Goal: Task Accomplishment & Management: Use online tool/utility

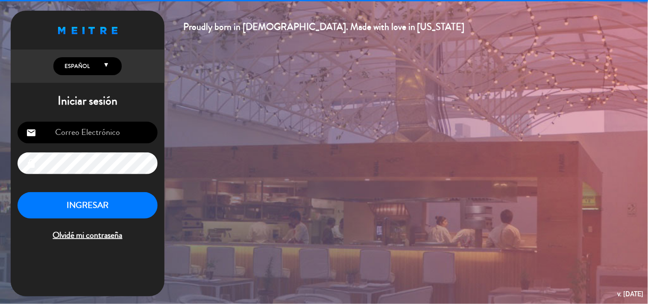
type input "[EMAIL_ADDRESS][DOMAIN_NAME]"
click at [117, 204] on button "INGRESAR" at bounding box center [88, 205] width 140 height 27
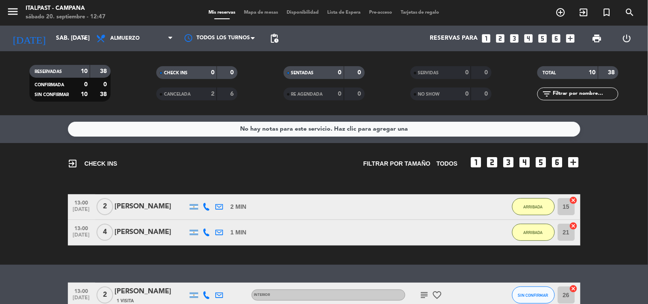
click at [578, 93] on input "text" at bounding box center [585, 93] width 66 height 9
type input "ezequi"
click at [539, 295] on span "SIN CONFIRMAR" at bounding box center [533, 295] width 30 height 5
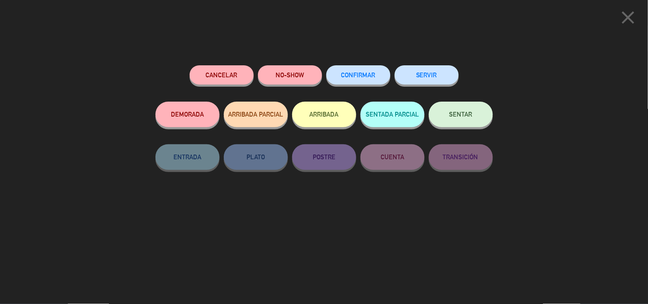
click at [330, 112] on button "ARRIBADA" at bounding box center [324, 115] width 64 height 26
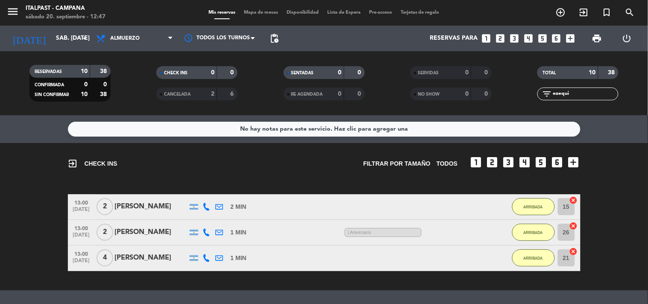
scroll to position [47, 0]
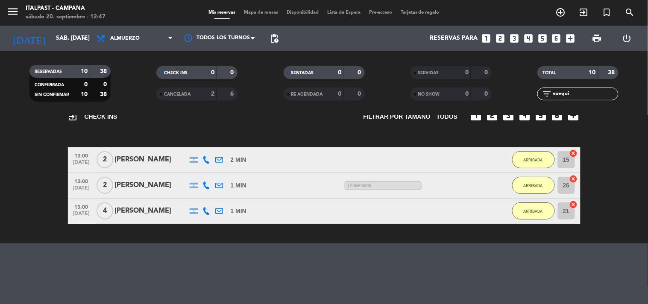
drag, startPoint x: 578, startPoint y: 94, endPoint x: 480, endPoint y: 90, distance: 98.4
click at [480, 90] on div "RESERVADAS 10 38 CONFIRMADA 0 0 SIN CONFIRMAR 10 38 CHECK INS 0 0 CANCELADA 2 6…" at bounding box center [324, 83] width 648 height 47
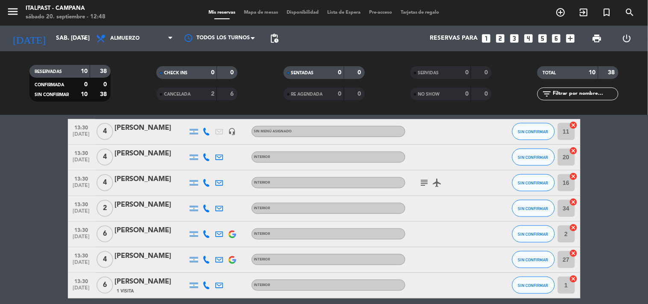
scroll to position [226, 0]
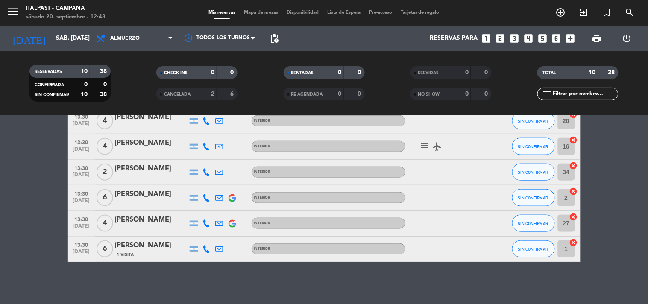
click at [252, 9] on div "Mis reservas Mapa de mesas Disponibilidad Lista de Espera Pre-acceso Tarjetas d…" at bounding box center [324, 13] width 240 height 8
click at [259, 10] on span "Mapa de mesas" at bounding box center [261, 12] width 43 height 5
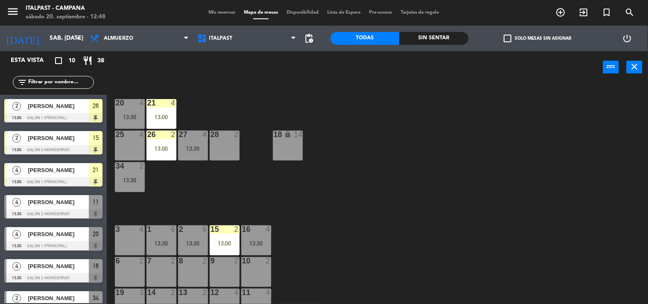
scroll to position [95, 0]
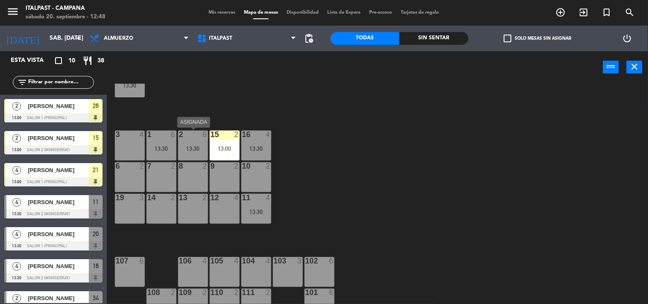
drag, startPoint x: 185, startPoint y: 146, endPoint x: 194, endPoint y: 147, distance: 9.0
click at [185, 147] on div "13:30" at bounding box center [193, 149] width 30 height 6
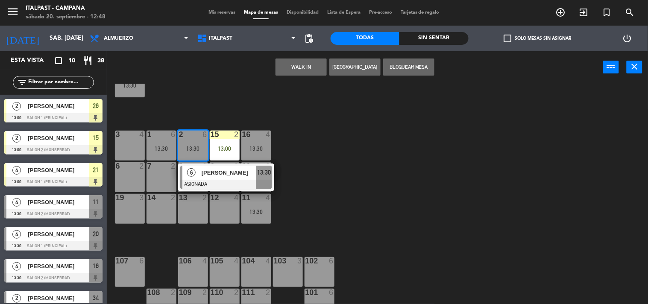
click at [297, 141] on div "20 4 13:30 21 4 13:00 25 4 26 2 13:00 27 4 13:30 28 2 18 lock 14 34 2 13:30 3 4…" at bounding box center [380, 194] width 535 height 221
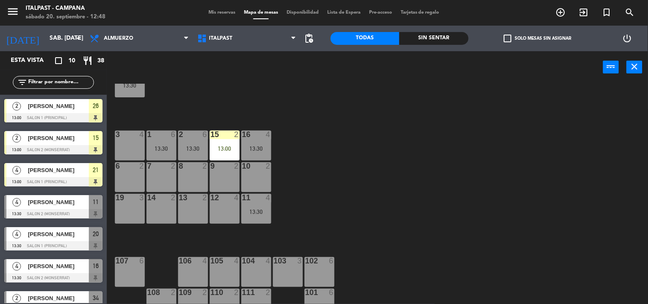
click at [165, 146] on div "13:30" at bounding box center [162, 149] width 30 height 6
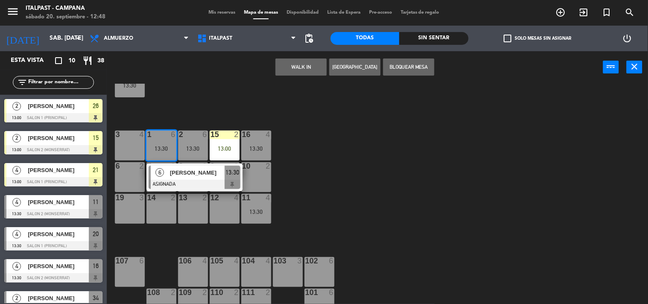
click at [338, 132] on div "20 4 13:30 21 4 13:00 25 4 26 2 13:00 27 4 13:30 28 2 18 lock 14 34 2 13:30 3 4…" at bounding box center [380, 194] width 535 height 221
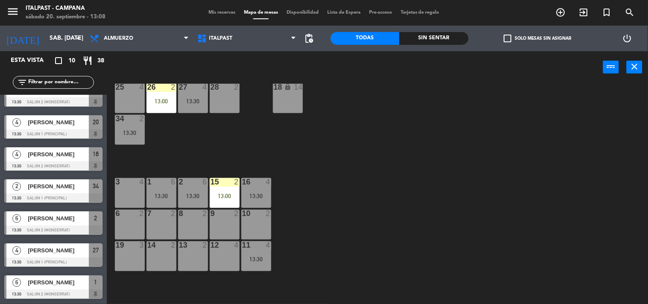
scroll to position [0, 0]
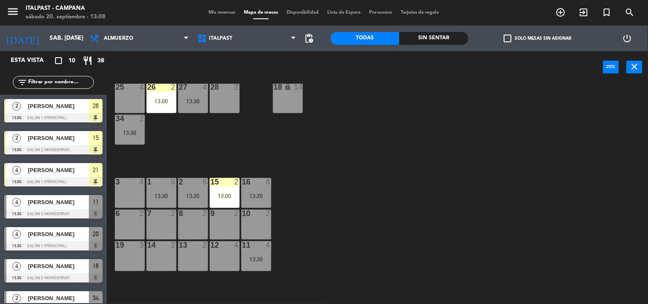
click at [57, 85] on input "text" at bounding box center [60, 82] width 66 height 9
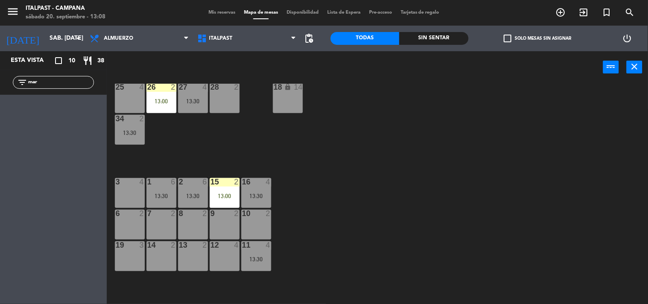
click at [327, 130] on div "20 4 13:30 21 4 13:00 25 4 26 2 13:00 27 4 13:30 28 2 18 lock 14 34 2 13:30 3 4…" at bounding box center [380, 194] width 535 height 221
click at [104, 39] on span "Almuerzo" at bounding box center [118, 38] width 29 height 6
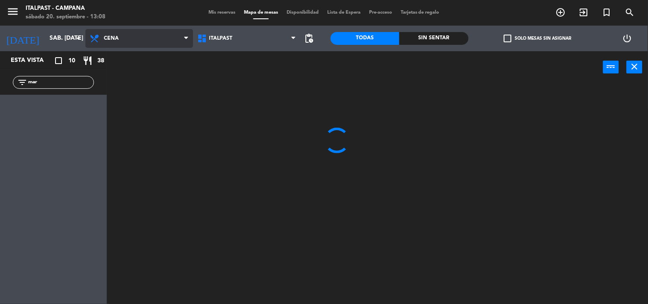
click at [128, 70] on ng-component "menu Italpast - [PERSON_NAME] sábado 20. septiembre - 13:08 Mis reservas Mapa d…" at bounding box center [324, 152] width 648 height 305
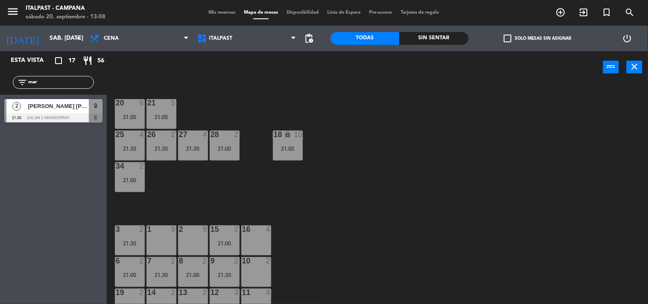
click at [70, 84] on input "mar" at bounding box center [60, 82] width 66 height 9
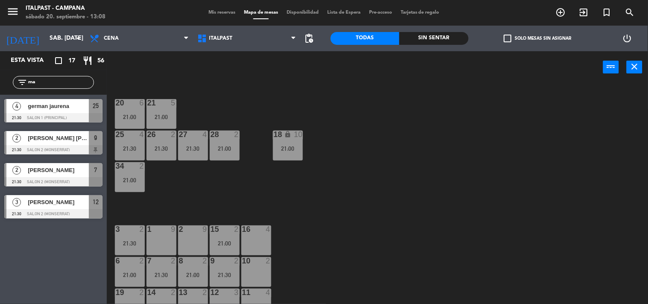
type input "m"
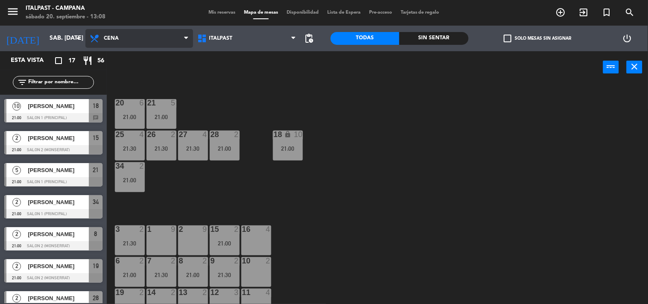
click at [104, 41] on span "Cena" at bounding box center [111, 38] width 15 height 6
click at [206, 77] on div "power_input close" at bounding box center [355, 67] width 497 height 32
click at [151, 41] on span "Cena" at bounding box center [139, 38] width 108 height 19
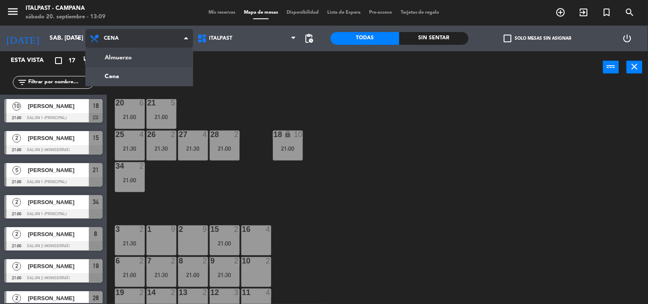
click at [160, 58] on ng-component "menu Italpast - [PERSON_NAME] sábado 20. septiembre - 13:09 Mis reservas Mapa d…" at bounding box center [324, 152] width 648 height 305
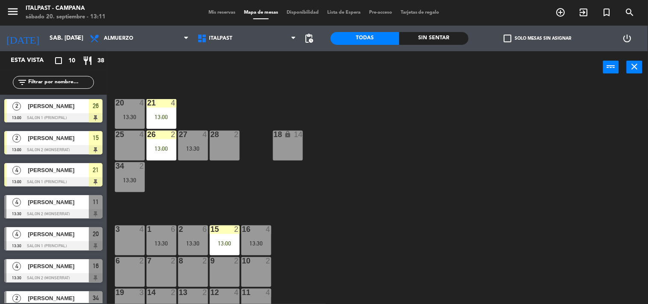
click at [215, 143] on div "28 2" at bounding box center [225, 146] width 30 height 30
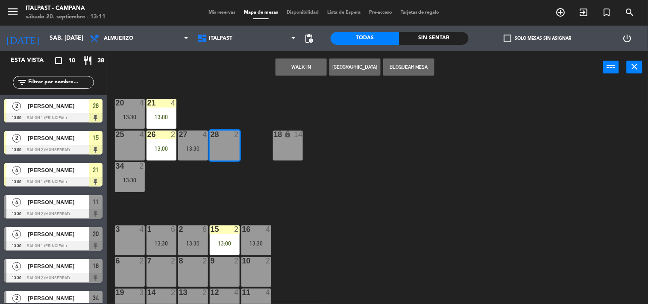
click at [349, 65] on button "[GEOGRAPHIC_DATA]" at bounding box center [355, 67] width 51 height 17
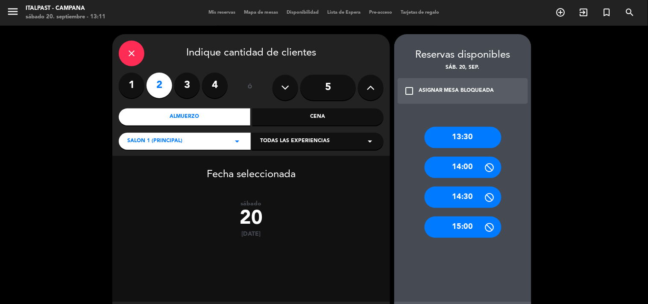
click at [458, 139] on div "13:30" at bounding box center [463, 137] width 77 height 21
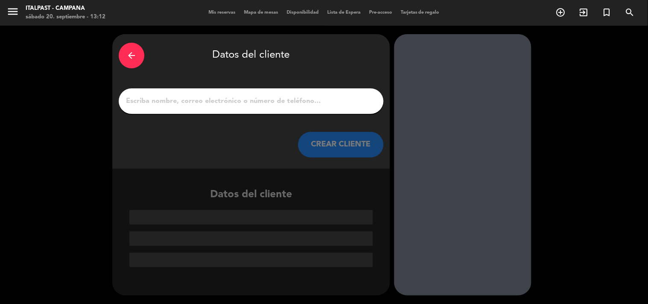
click at [139, 100] on input "1" at bounding box center [251, 101] width 252 height 12
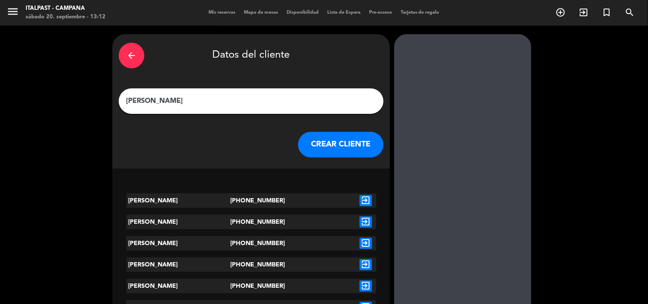
type input "[PERSON_NAME]"
click at [366, 201] on icon "exit_to_app" at bounding box center [366, 200] width 12 height 11
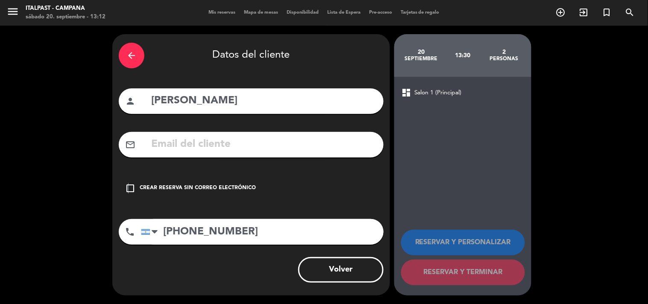
click at [129, 186] on icon "check_box_outline_blank" at bounding box center [130, 188] width 10 height 10
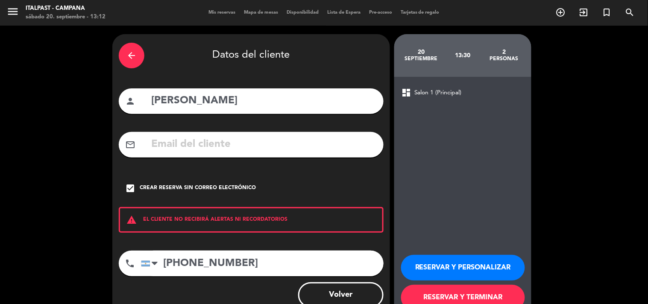
click at [432, 298] on button "RESERVAR Y TERMINAR" at bounding box center [463, 298] width 124 height 26
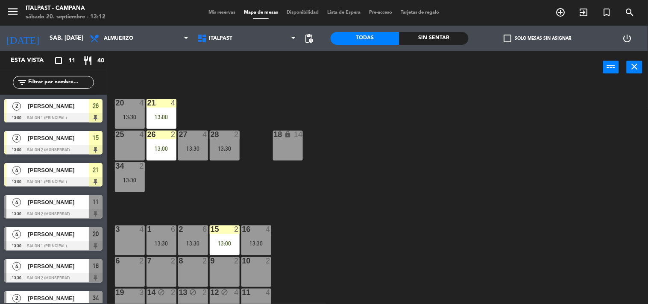
click at [221, 11] on span "Mis reservas" at bounding box center [221, 12] width 35 height 5
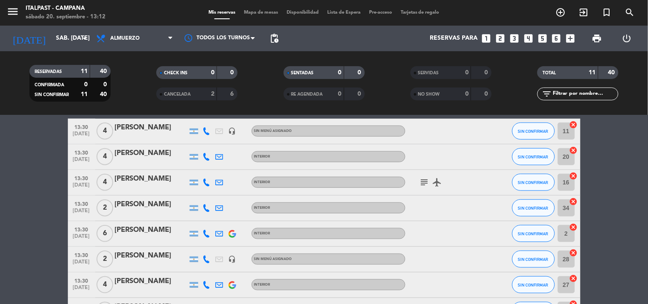
scroll to position [237, 0]
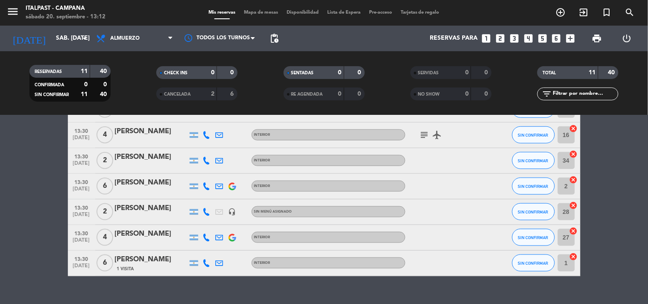
click at [147, 209] on div "[PERSON_NAME]" at bounding box center [151, 208] width 73 height 11
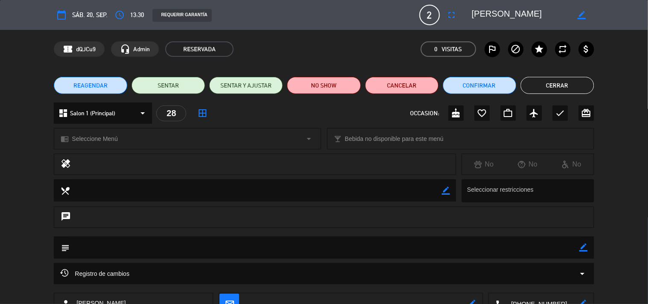
click at [584, 247] on icon "border_color" at bounding box center [584, 248] width 8 height 8
type textarea "no mover"
click at [583, 248] on icon at bounding box center [584, 248] width 8 height 8
click at [575, 83] on button "Cerrar" at bounding box center [558, 85] width 74 height 17
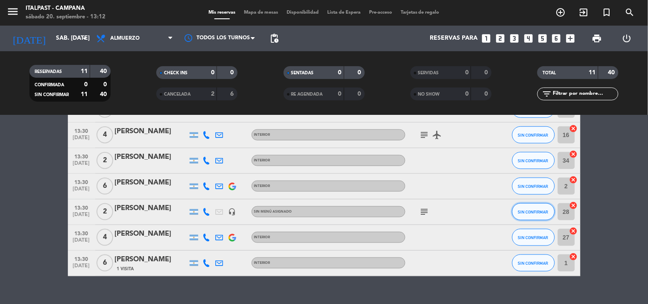
click at [533, 211] on span "SIN CONFIRMAR" at bounding box center [533, 212] width 30 height 5
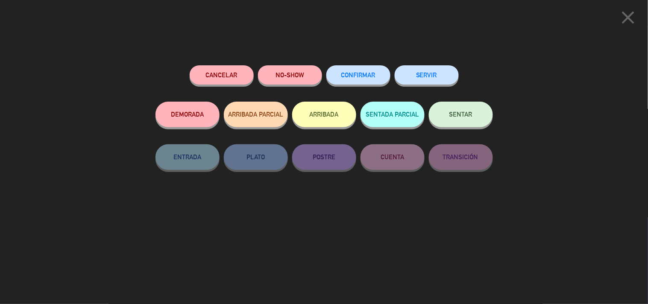
click at [315, 113] on button "ARRIBADA" at bounding box center [324, 115] width 64 height 26
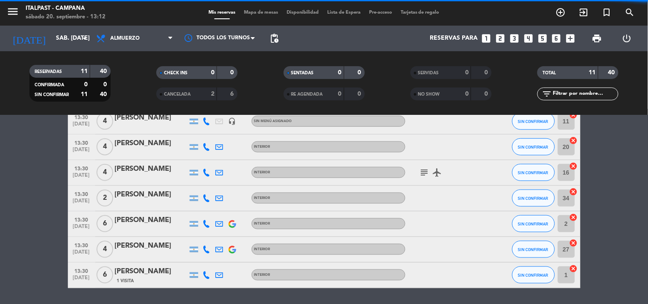
scroll to position [263, 0]
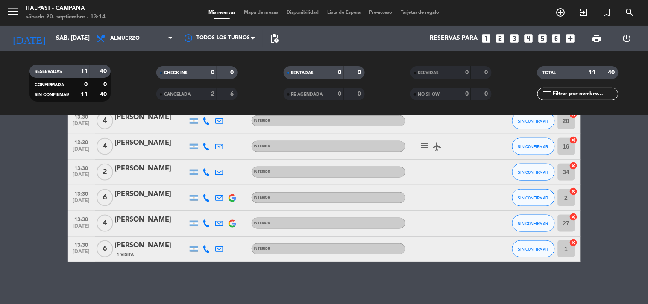
click at [264, 11] on span "Mapa de mesas" at bounding box center [261, 12] width 43 height 5
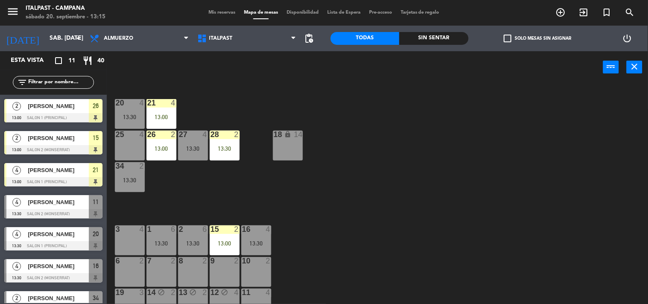
click at [319, 215] on div "20 4 13:30 21 4 13:00 25 4 26 2 13:00 27 4 13:30 28 2 13:30 18 lock 14 34 2 13:…" at bounding box center [380, 194] width 535 height 221
click at [61, 280] on div at bounding box center [53, 278] width 98 height 9
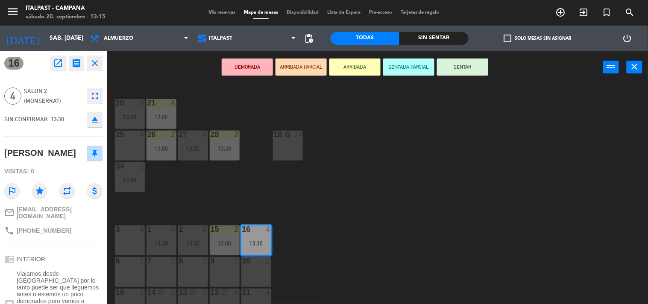
click at [361, 69] on button "ARRIBADA" at bounding box center [355, 67] width 51 height 17
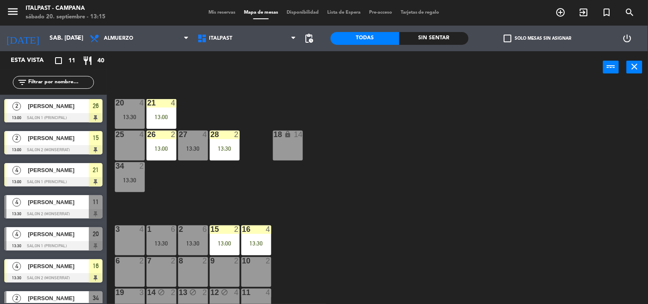
click at [397, 197] on div "20 4 13:30 21 4 13:00 25 4 26 2 13:00 27 4 13:30 28 2 13:30 18 lock 14 34 2 13:…" at bounding box center [380, 194] width 535 height 221
click at [312, 216] on div "20 4 13:30 21 4 13:00 25 4 26 2 13:00 27 4 13:30 28 2 13:30 18 lock 14 34 2 13:…" at bounding box center [380, 194] width 535 height 221
click at [135, 106] on div at bounding box center [130, 103] width 14 height 8
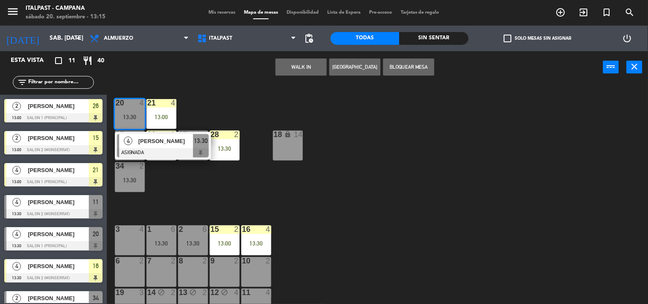
click at [134, 239] on div "3 4" at bounding box center [130, 241] width 30 height 30
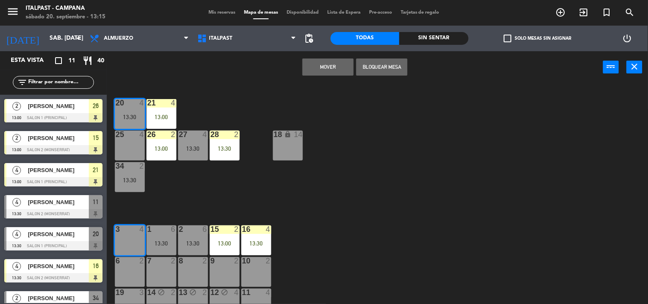
click at [334, 67] on button "Mover" at bounding box center [328, 67] width 51 height 17
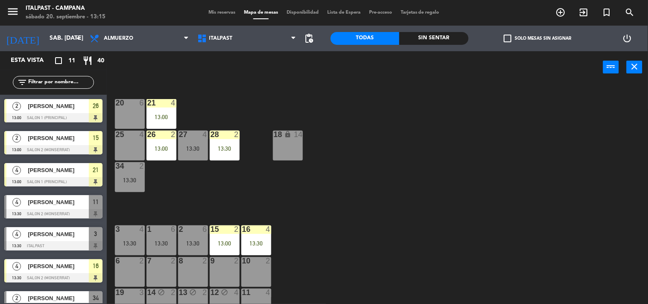
click at [345, 195] on div "20 6 21 4 13:00 25 4 26 2 13:00 27 4 13:30 28 2 13:30 18 lock 14 34 2 13:30 3 4…" at bounding box center [380, 194] width 535 height 221
click at [133, 107] on div "20 6" at bounding box center [130, 103] width 30 height 9
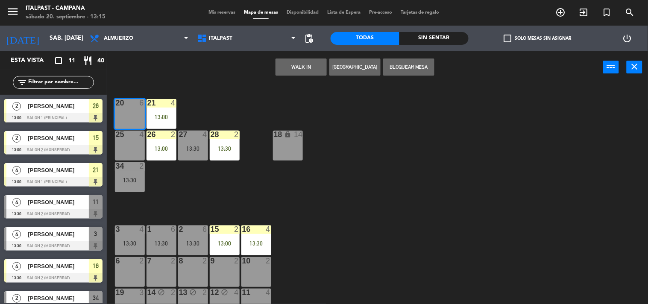
click at [401, 64] on button "Bloquear Mesa" at bounding box center [408, 67] width 51 height 17
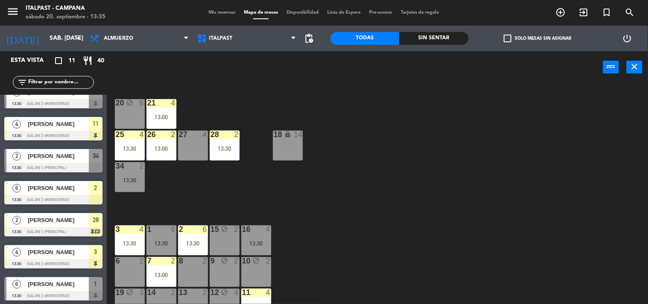
scroll to position [144, 0]
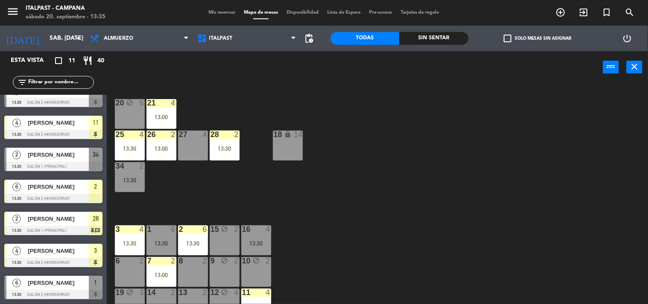
click at [46, 82] on input "text" at bounding box center [60, 82] width 66 height 9
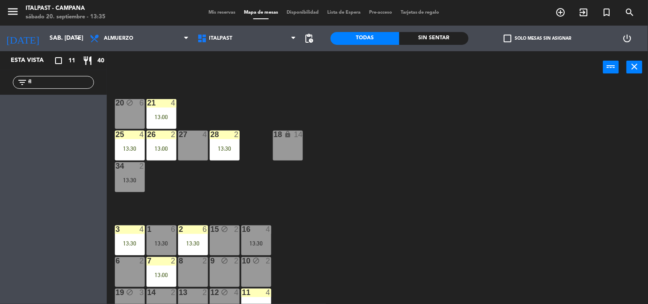
type input "f"
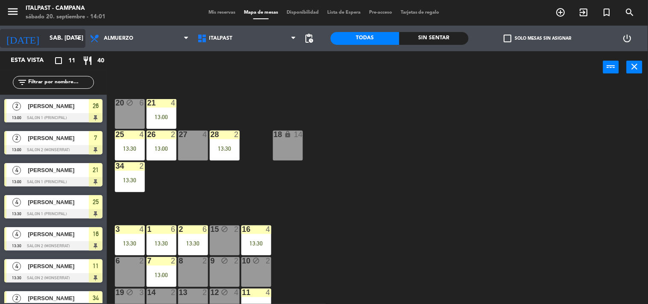
click at [77, 38] on icon "arrow_drop_down" at bounding box center [78, 38] width 10 height 10
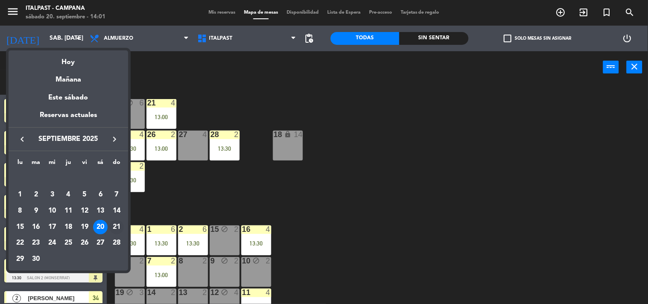
click at [113, 223] on div "21" at bounding box center [116, 227] width 15 height 15
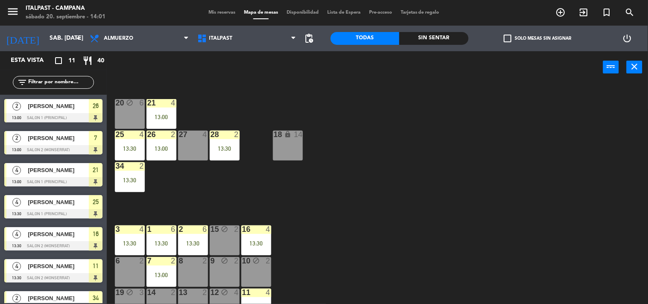
type input "dom. [DATE]"
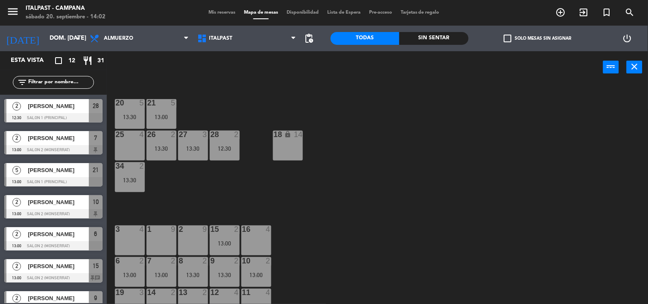
click at [261, 229] on div at bounding box center [256, 230] width 14 height 8
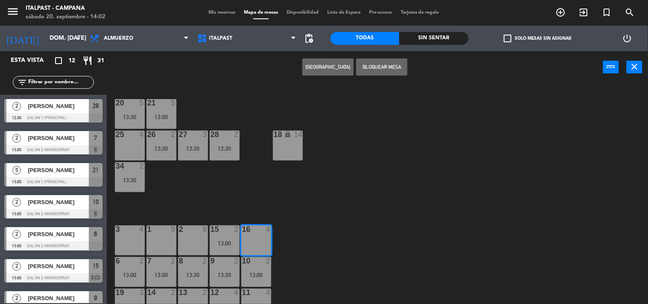
click at [326, 66] on button "[GEOGRAPHIC_DATA]" at bounding box center [328, 67] width 51 height 17
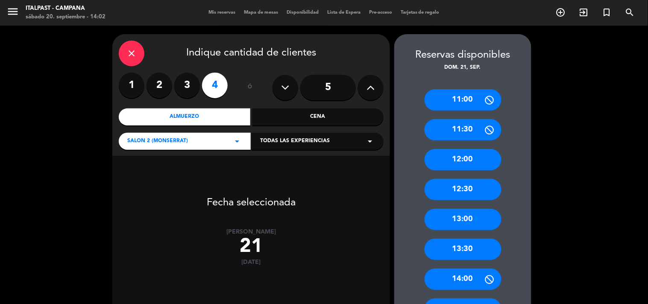
click at [474, 191] on div "12:30" at bounding box center [463, 189] width 77 height 21
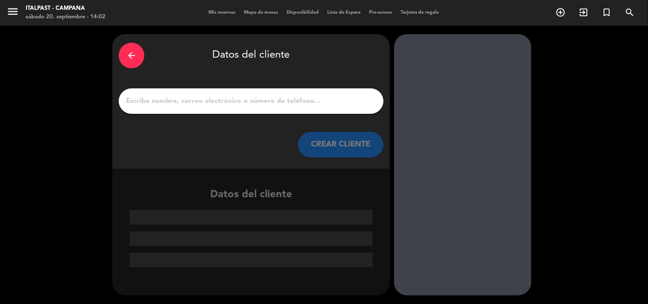
click at [159, 104] on input "1" at bounding box center [251, 101] width 252 height 12
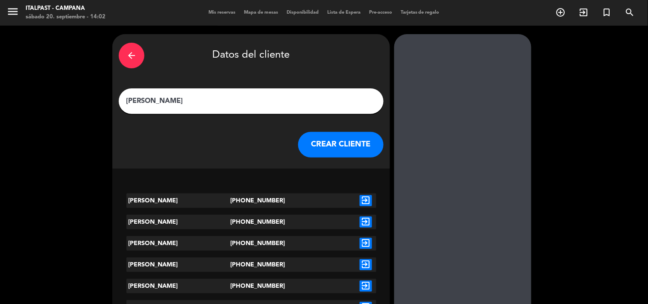
type input "[PERSON_NAME]"
click at [369, 200] on icon "exit_to_app" at bounding box center [366, 200] width 12 height 11
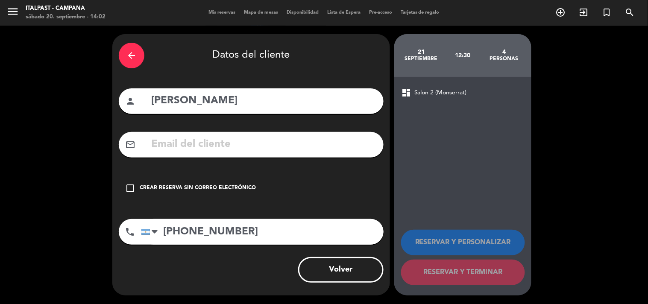
click at [130, 187] on icon "check_box_outline_blank" at bounding box center [130, 188] width 10 height 10
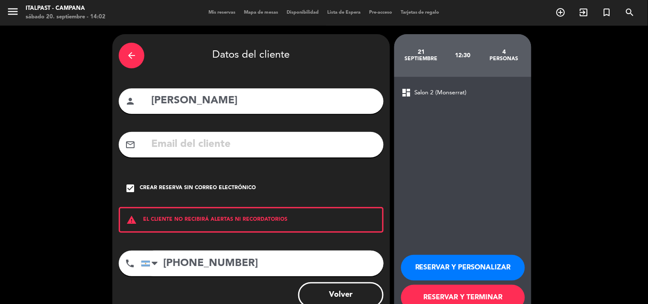
scroll to position [25, 0]
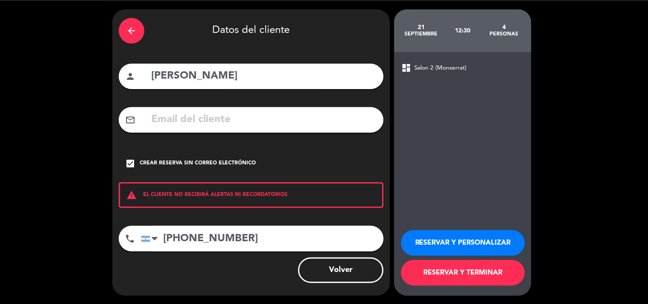
click at [448, 278] on button "RESERVAR Y TERMINAR" at bounding box center [463, 273] width 124 height 26
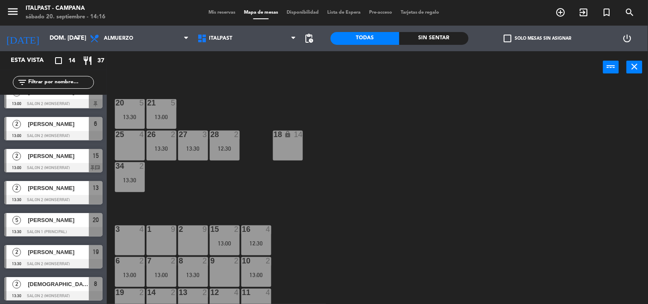
scroll to position [190, 0]
